Goal: Information Seeking & Learning: Find specific fact

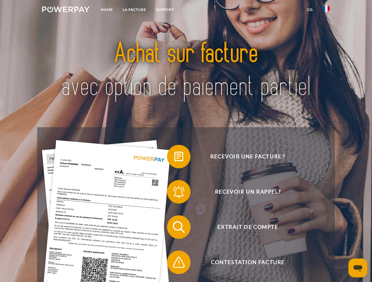
click at [66, 10] on img at bounding box center [65, 9] width 47 height 6
click at [326, 10] on img at bounding box center [325, 8] width 7 height 7
click at [310, 10] on link "CG" at bounding box center [310, 9] width 16 height 11
click at [174, 158] on span at bounding box center [169, 156] width 29 height 29
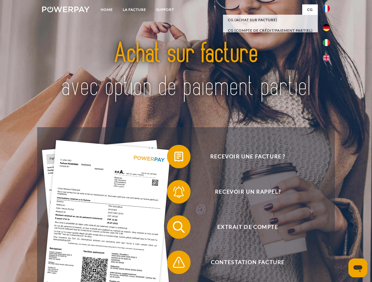
click at [174, 193] on span at bounding box center [169, 191] width 29 height 29
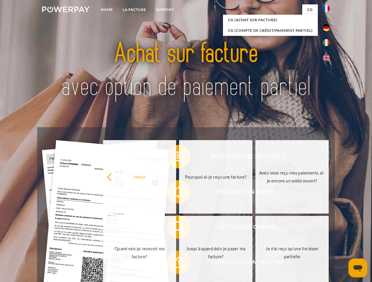
click at [179, 229] on link "Jusqu'à quand dois-je payer ma facture?" at bounding box center [215, 253] width 73 height 74
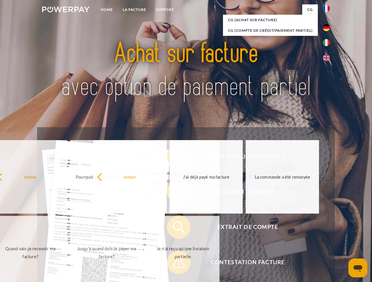
click at [174, 264] on span at bounding box center [169, 262] width 29 height 29
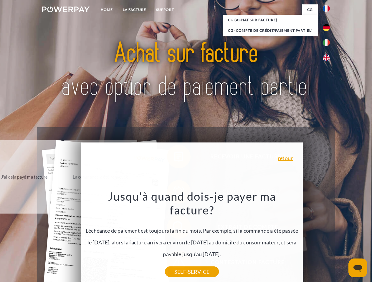
click at [357, 268] on icon "Ouvrir la fenêtre de messagerie" at bounding box center [357, 269] width 9 height 7
